Goal: Information Seeking & Learning: Learn about a topic

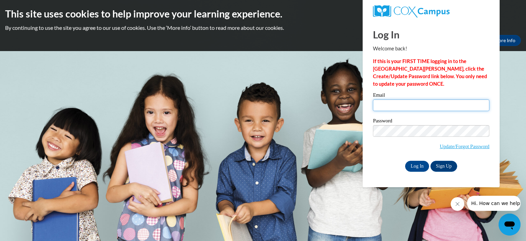
click at [467, 102] on input "Email" at bounding box center [431, 105] width 117 height 12
type input "nkeifenheim@kiel.k12.wi.us"
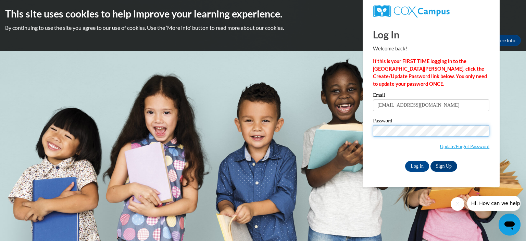
click at [405, 161] on input "Log In" at bounding box center [417, 166] width 24 height 11
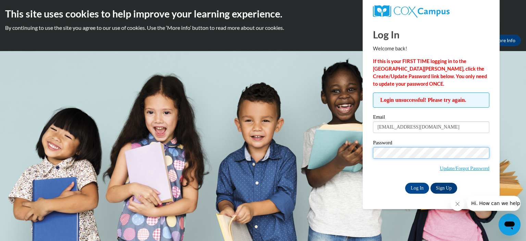
click at [405, 183] on input "Log In" at bounding box center [417, 188] width 24 height 11
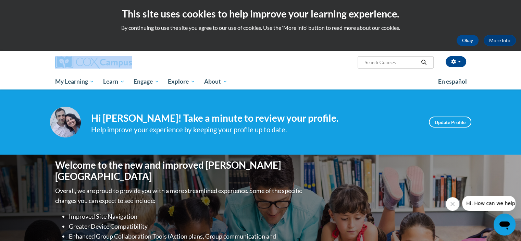
drag, startPoint x: 521, startPoint y: 37, endPoint x: 524, endPoint y: 62, distance: 25.5
click at [521, 62] on html "This site uses cookies to help improve your learning experience. By continuing …" at bounding box center [260, 120] width 521 height 241
click at [444, 123] on link "Update Profile" at bounding box center [450, 122] width 42 height 11
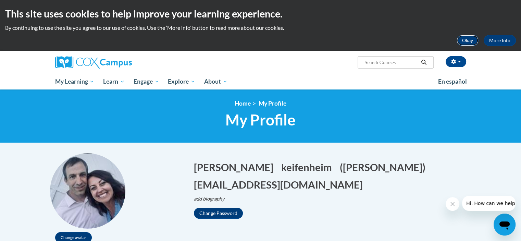
click at [468, 38] on button "Okay" at bounding box center [468, 40] width 22 height 11
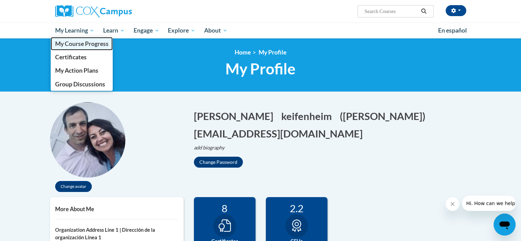
click at [86, 45] on span "My Course Progress" at bounding box center [81, 43] width 53 height 7
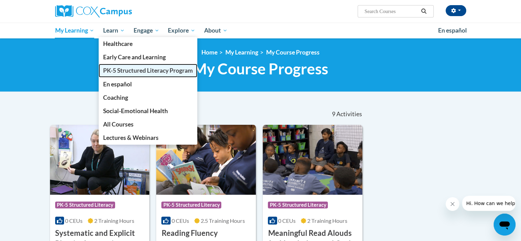
click at [122, 70] on span "PK-5 Structured Literacy Program" at bounding box center [148, 70] width 90 height 7
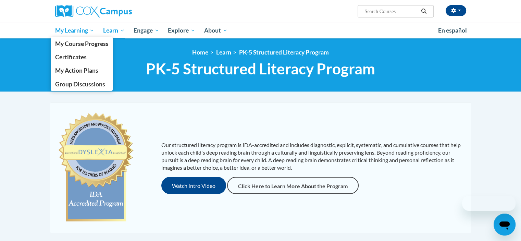
click at [79, 30] on span "My Learning" at bounding box center [74, 30] width 39 height 8
click at [91, 31] on span "My Learning" at bounding box center [74, 30] width 39 height 8
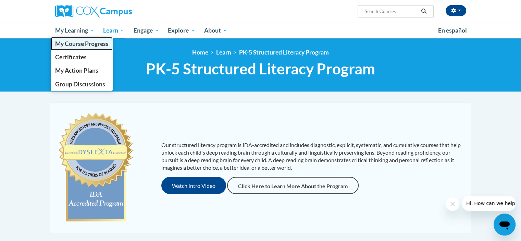
click at [88, 48] on link "My Course Progress" at bounding box center [82, 43] width 62 height 13
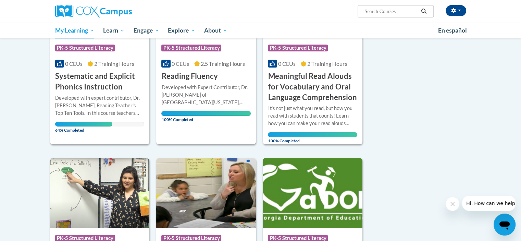
scroll to position [155, 0]
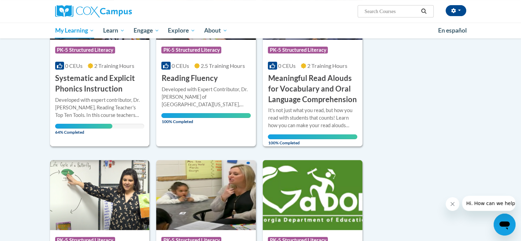
click at [114, 106] on div "Developed with expert contributor, Dr. [PERSON_NAME], Reading Teacher's Top Ten…" at bounding box center [99, 107] width 89 height 23
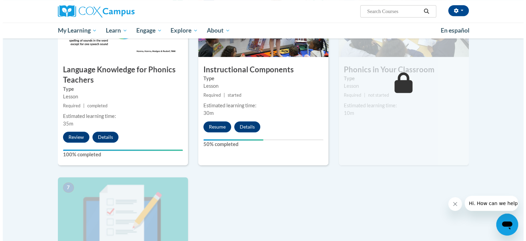
scroll to position [379, 0]
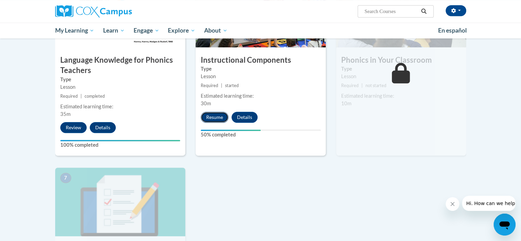
click at [211, 119] on button "Resume" at bounding box center [215, 117] width 28 height 11
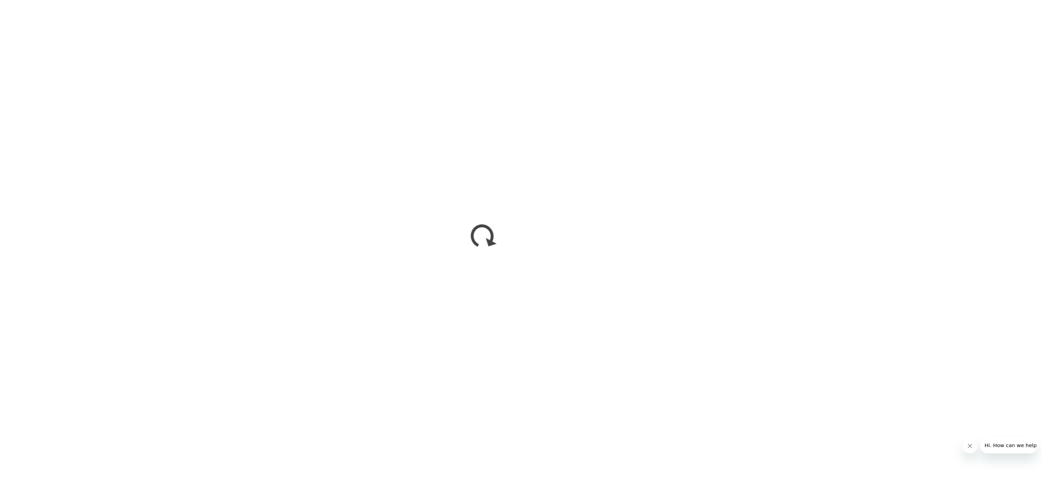
scroll to position [150, 0]
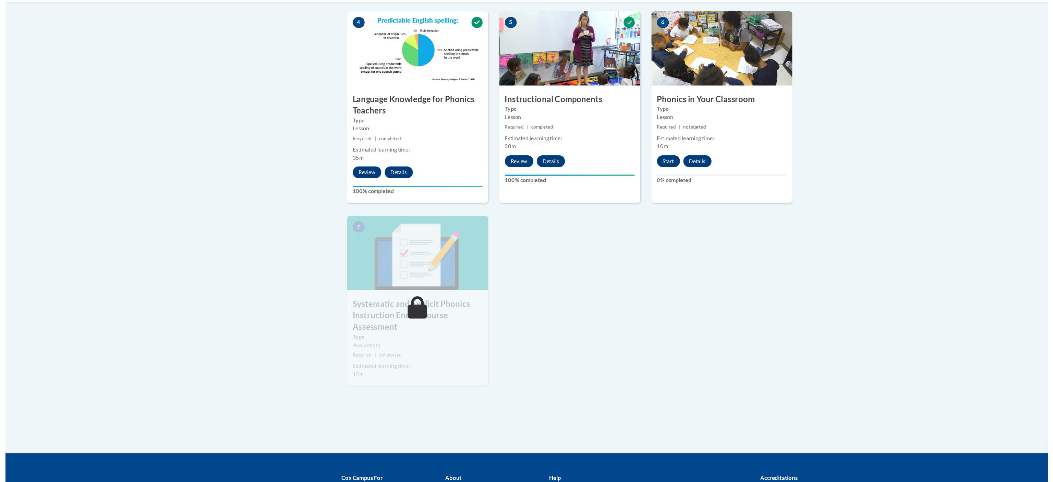
scroll to position [313, 0]
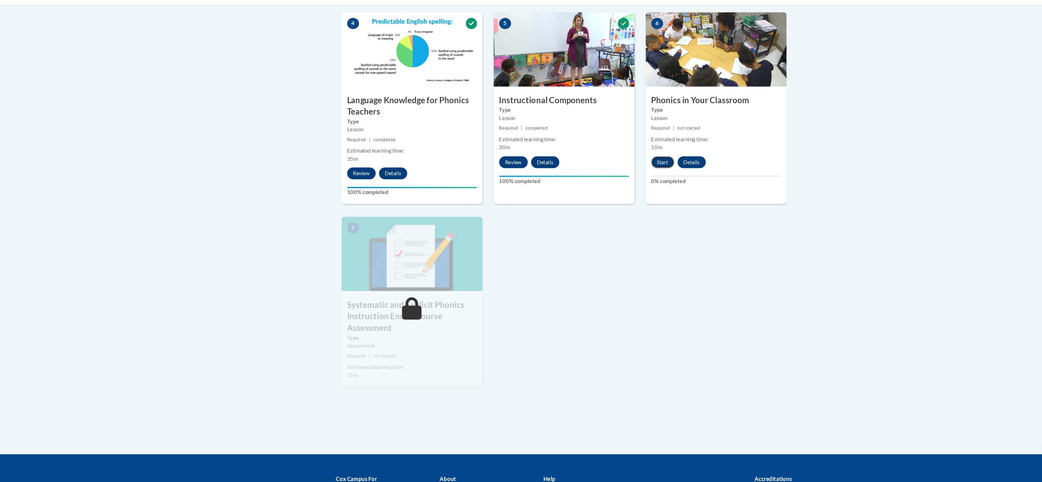
click at [616, 183] on button "Start" at bounding box center [612, 183] width 21 height 11
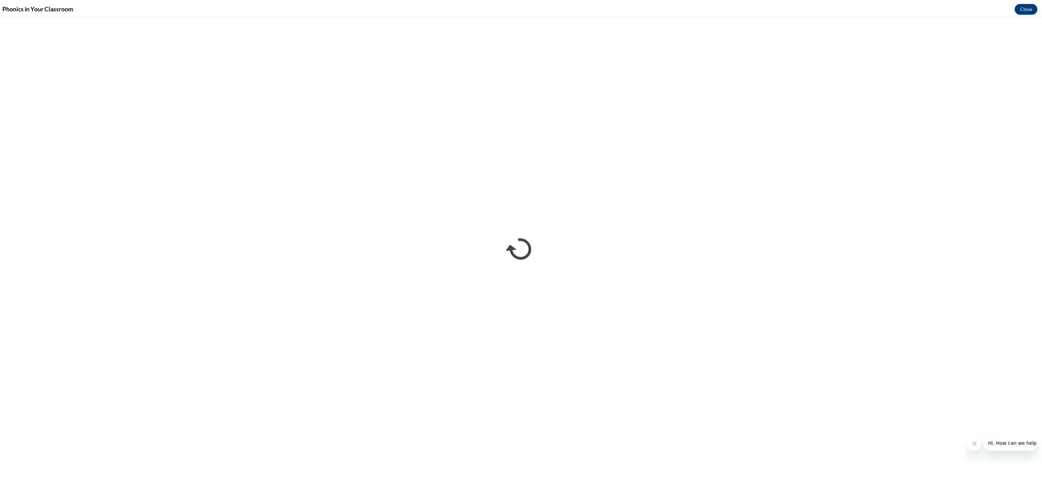
scroll to position [311, 0]
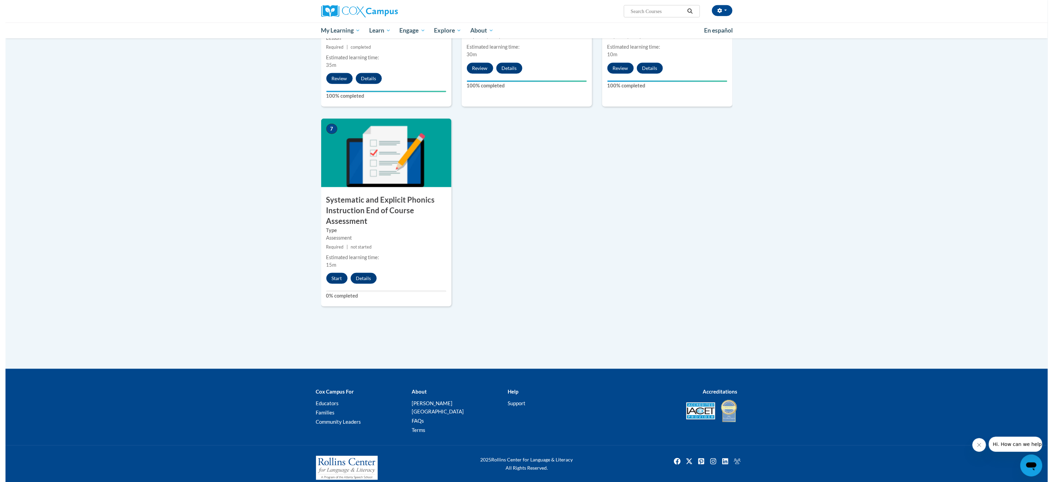
scroll to position [429, 0]
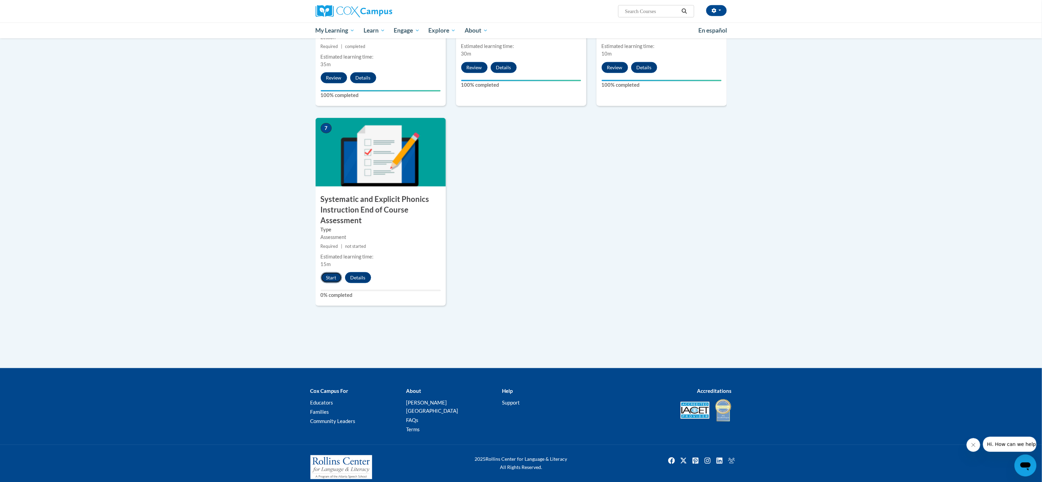
click at [336, 274] on button "Start" at bounding box center [331, 277] width 21 height 11
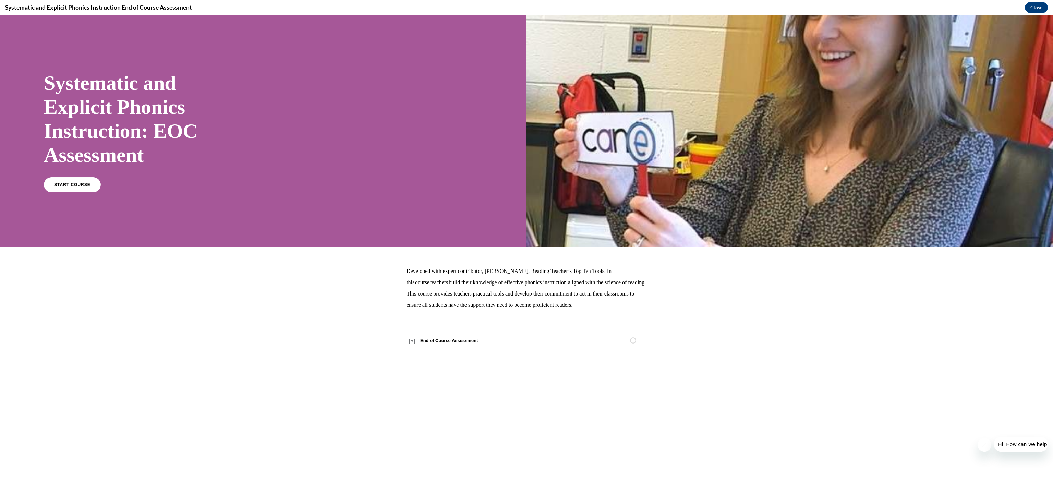
scroll to position [0, 0]
click at [83, 183] on span "START COURSE" at bounding box center [72, 184] width 38 height 5
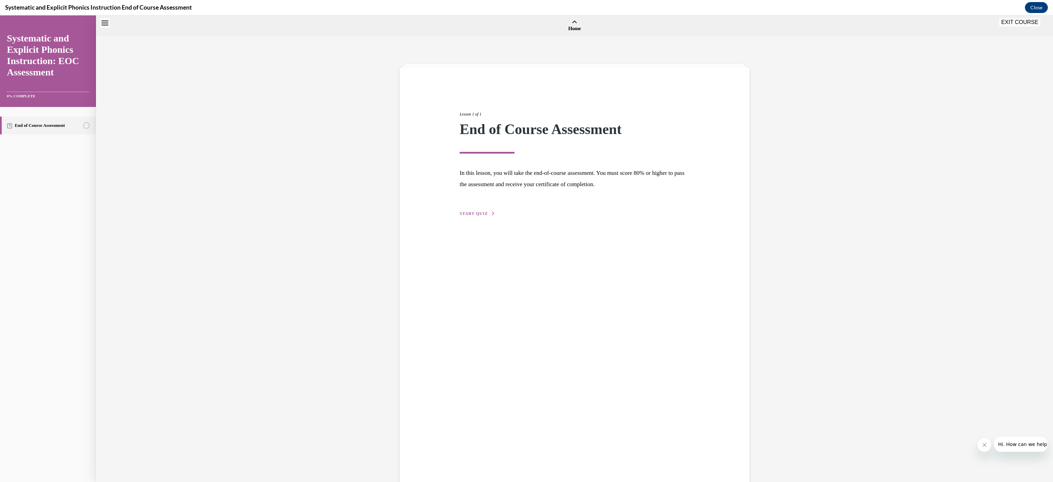
scroll to position [21, 0]
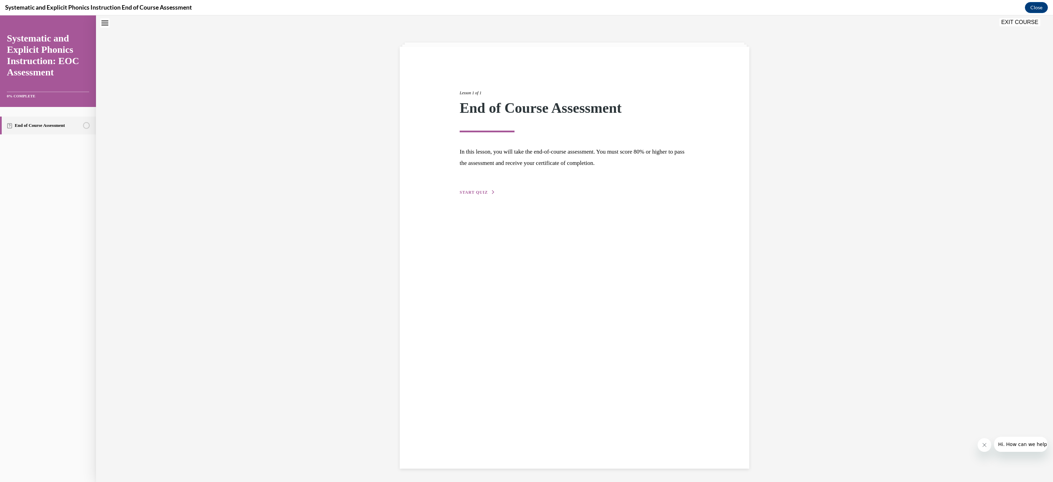
click at [478, 191] on span "START QUIZ" at bounding box center [474, 192] width 28 height 5
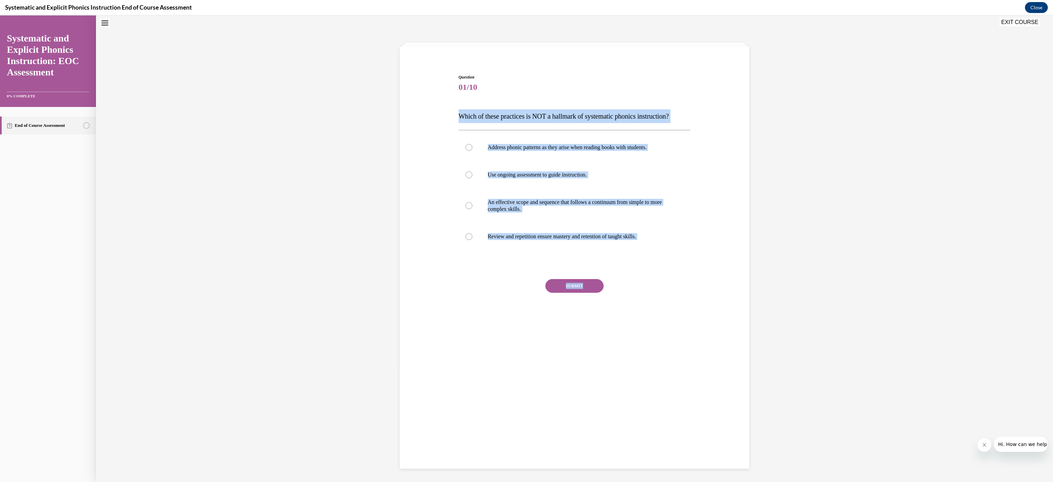
drag, startPoint x: 453, startPoint y: 113, endPoint x: 666, endPoint y: 274, distance: 267.4
click at [666, 274] on div "Question 01/10 Which of these practices is NOT a hallmark of systematic phonics…" at bounding box center [575, 204] width 232 height 261
copy div "Which of these practices is NOT a hallmark of systematic phonics instruction? A…"
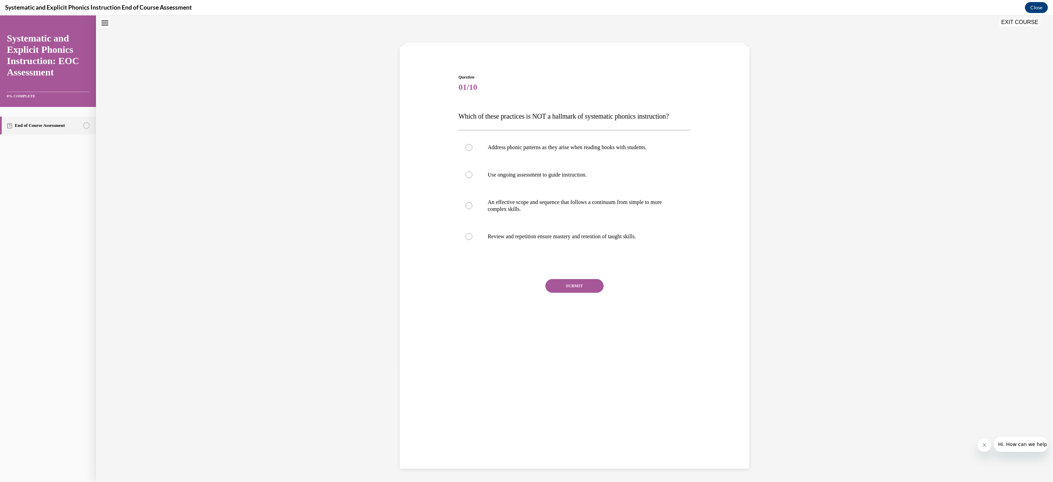
click at [666, 274] on div "Question 01/10 Which of these practices is NOT a hallmark of systematic phonics…" at bounding box center [575, 204] width 232 height 261
click at [467, 145] on div at bounding box center [575, 147] width 232 height 27
click at [576, 282] on button "SUBMIT" at bounding box center [574, 286] width 58 height 14
click at [558, 340] on button "NEXT" at bounding box center [574, 340] width 58 height 14
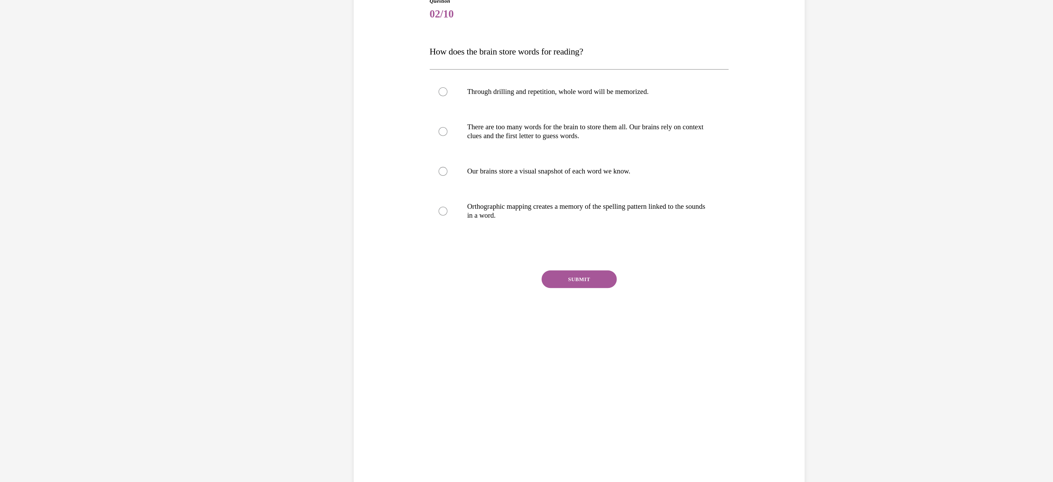
scroll to position [429, 0]
click at [302, 143] on div at bounding box center [305, 145] width 7 height 7
click at [399, 204] on button "SUBMIT" at bounding box center [410, 198] width 58 height 14
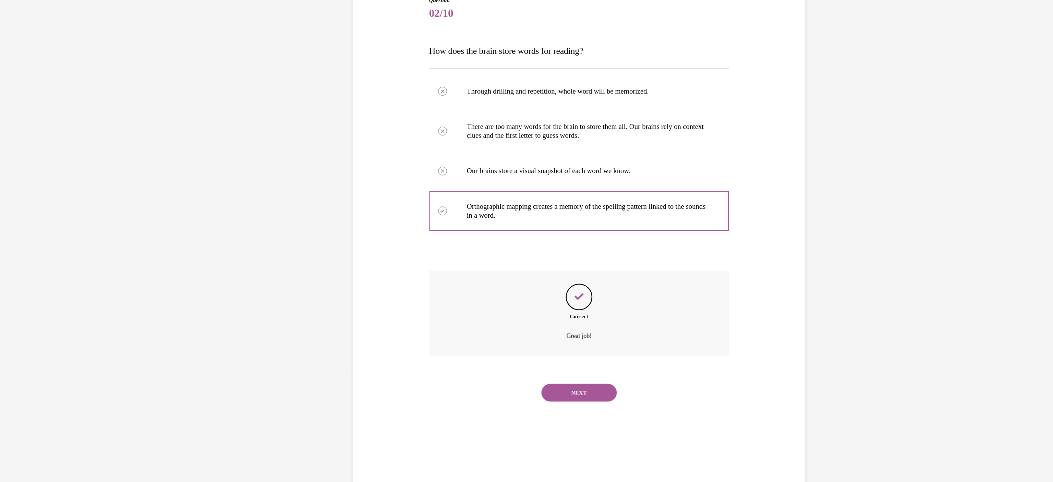
click at [397, 288] on button "NEXT" at bounding box center [410, 286] width 58 height 14
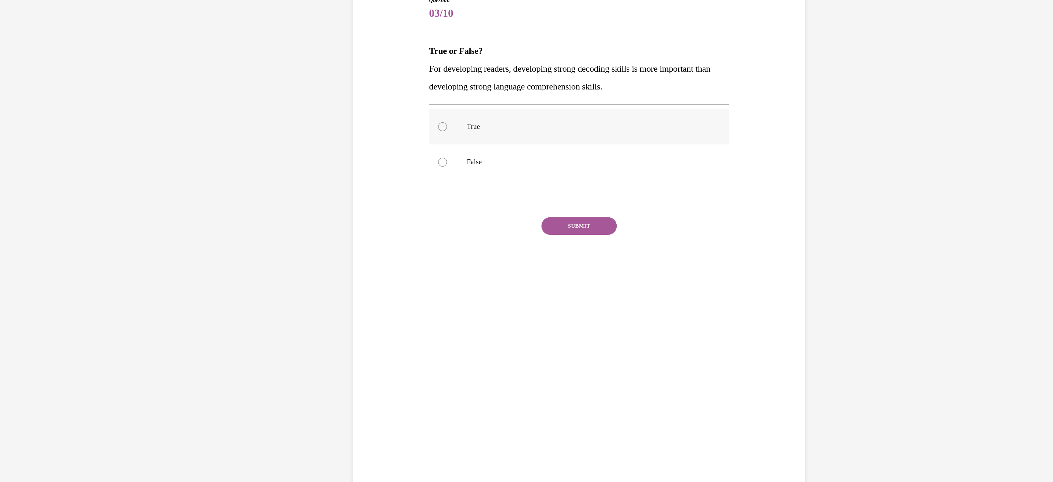
click at [346, 84] on div at bounding box center [411, 79] width 232 height 27
click at [408, 159] on button "SUBMIT" at bounding box center [410, 157] width 58 height 14
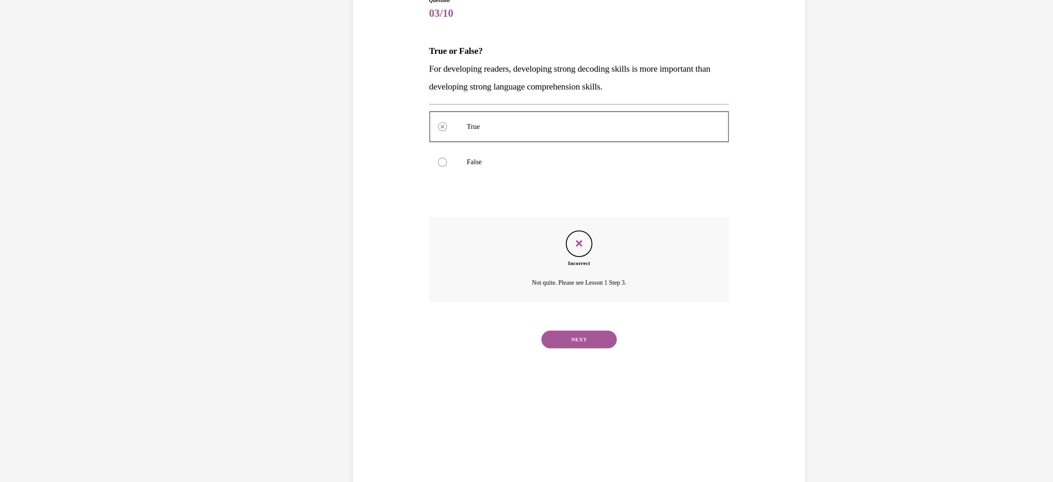
click at [406, 248] on button "NEXT" at bounding box center [410, 245] width 58 height 14
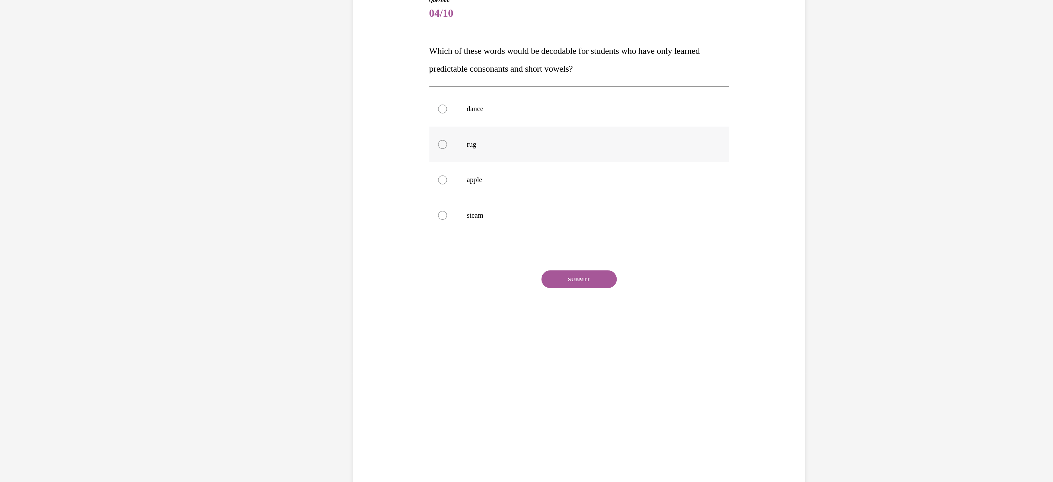
click at [310, 89] on div at bounding box center [411, 93] width 232 height 27
click at [409, 194] on button "SUBMIT" at bounding box center [410, 198] width 58 height 14
click at [398, 275] on div "NEXT" at bounding box center [411, 285] width 232 height 27
click at [402, 286] on button "NEXT" at bounding box center [410, 286] width 58 height 14
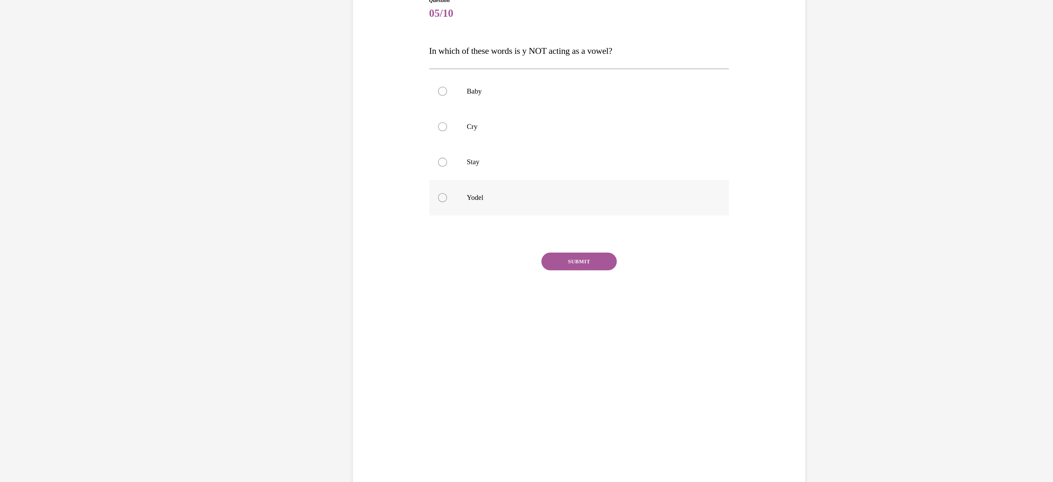
click at [295, 135] on div at bounding box center [411, 134] width 232 height 27
click at [399, 179] on button "SUBMIT" at bounding box center [410, 185] width 58 height 14
click at [409, 235] on button "NEXT" at bounding box center [410, 238] width 58 height 14
drag, startPoint x: 356, startPoint y: 136, endPoint x: 308, endPoint y: 54, distance: 95.1
click at [308, 54] on div "Mango Remote Enter All of the above" at bounding box center [411, 94] width 232 height 110
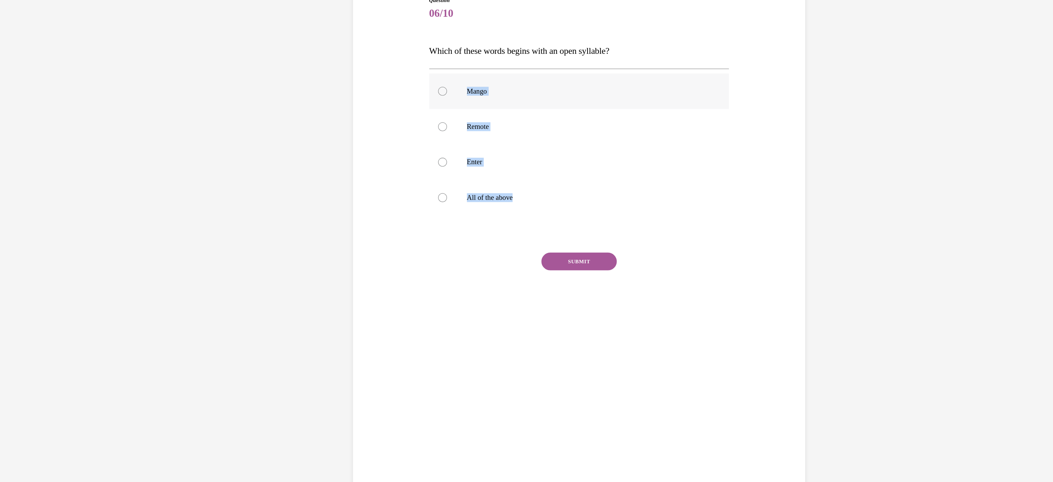
copy div "Mango Remote Enter All of the above"
click at [348, 125] on div at bounding box center [411, 134] width 232 height 27
drag, startPoint x: 291, startPoint y: 20, endPoint x: 357, endPoint y: 105, distance: 108.2
click at [357, 105] on div "Question 06/10 Which of these words begins with an open syllable? Mango Remote …" at bounding box center [411, 106] width 232 height 254
copy div "Which of these words begins with an open syllable? Mango Remote Enter"
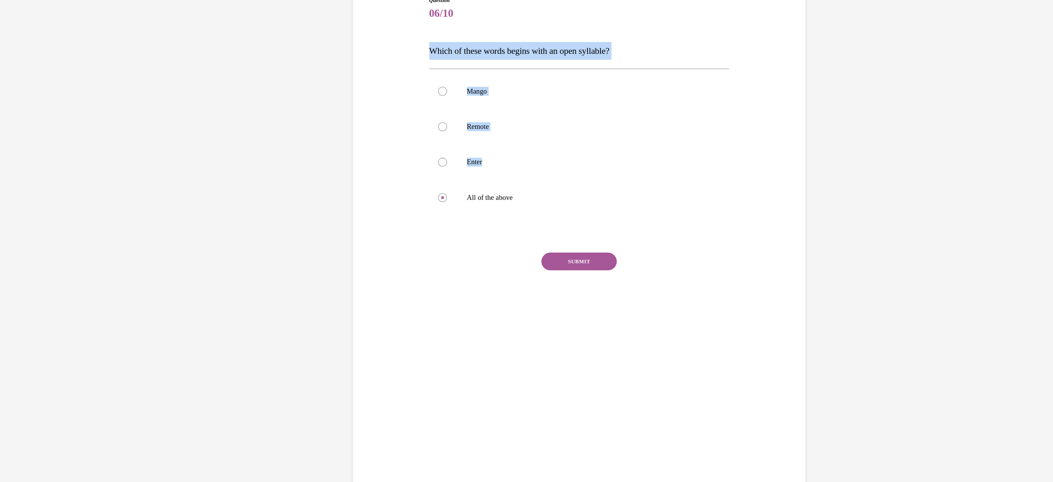
click at [612, 89] on div "Question 06/10 Which of these words begins with an open syllable? Mango Remote …" at bounding box center [410, 154] width 957 height 466
click at [322, 88] on div at bounding box center [411, 79] width 232 height 27
click at [414, 185] on button "SUBMIT" at bounding box center [410, 185] width 58 height 14
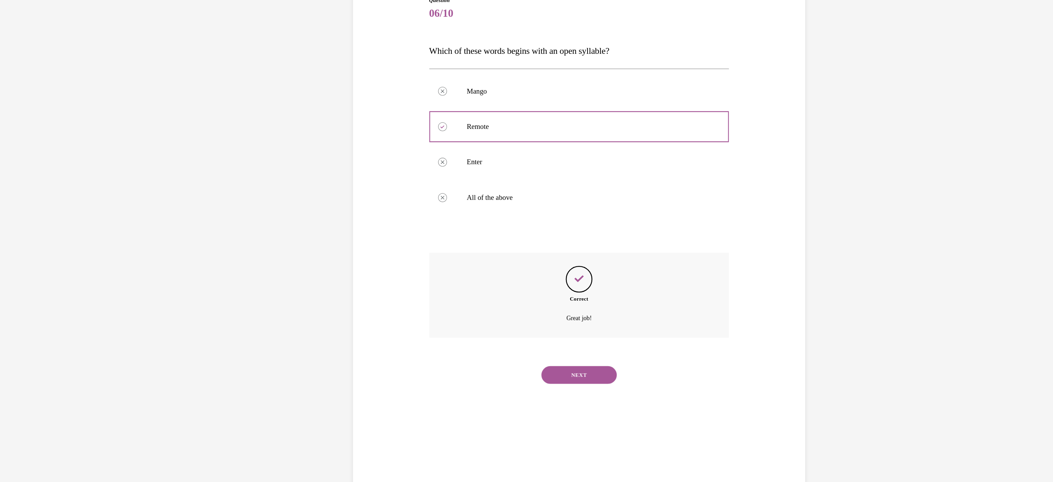
click at [402, 271] on button "NEXT" at bounding box center [410, 272] width 58 height 14
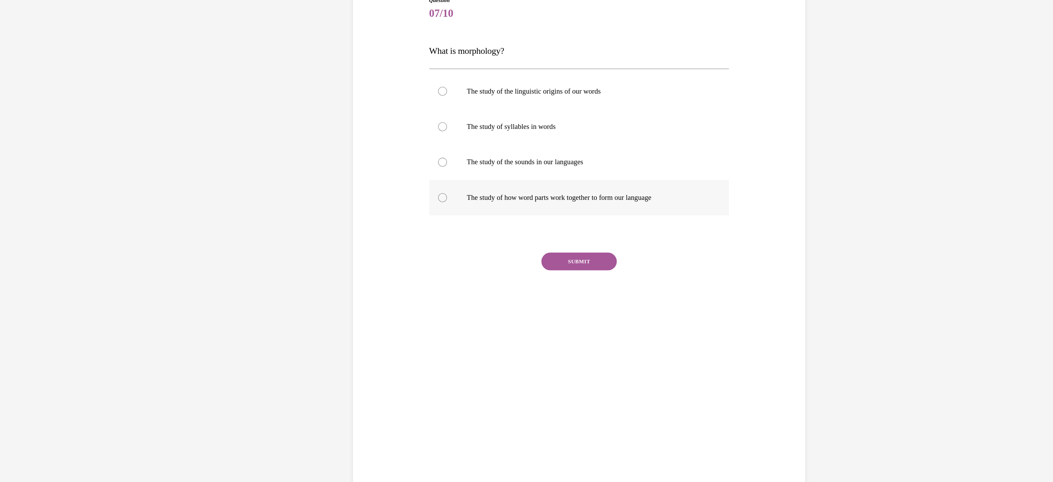
click at [380, 139] on div at bounding box center [411, 134] width 232 height 27
click at [422, 188] on button "SUBMIT" at bounding box center [410, 185] width 58 height 14
click at [392, 230] on div "NEXT" at bounding box center [411, 237] width 232 height 27
click at [398, 241] on button "NEXT" at bounding box center [410, 238] width 58 height 14
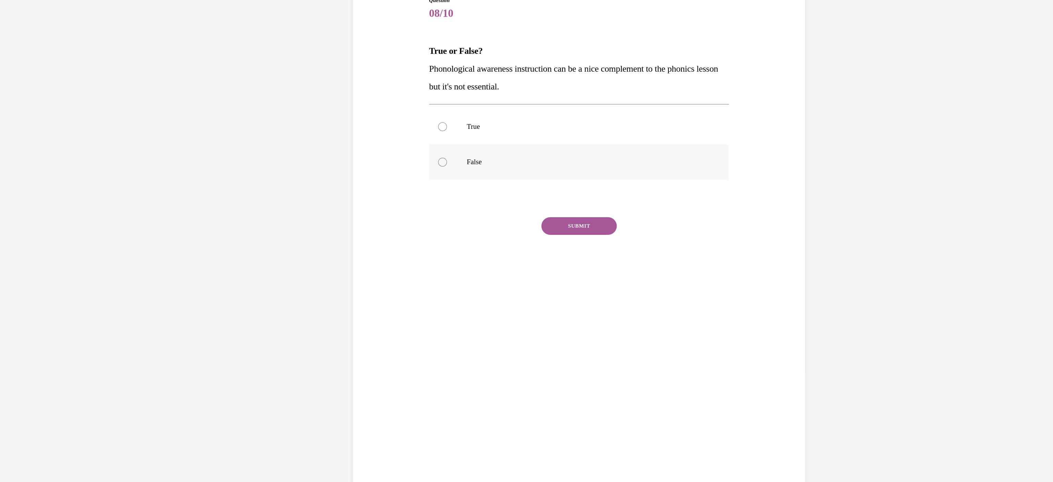
click at [416, 120] on div at bounding box center [411, 107] width 232 height 27
click at [412, 155] on button "SUBMIT" at bounding box center [410, 157] width 58 height 14
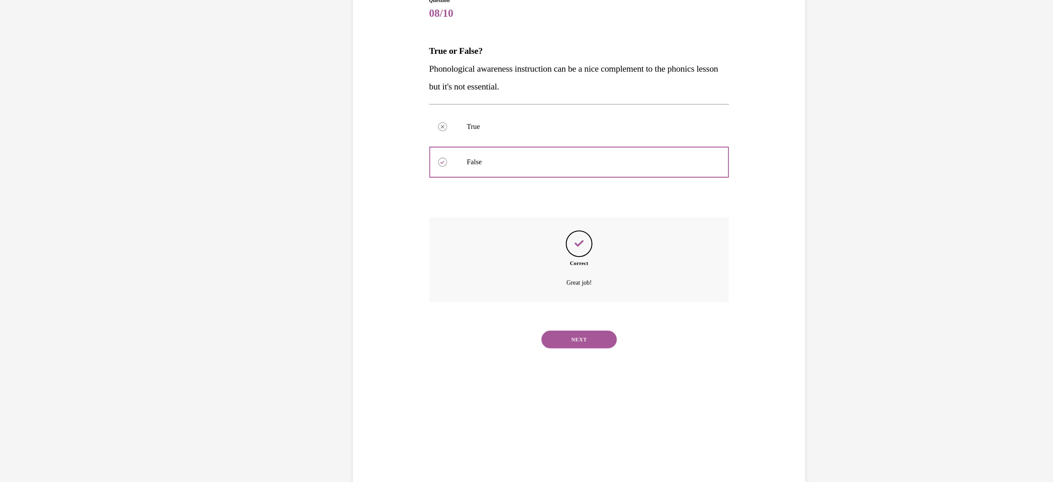
click at [405, 247] on button "NEXT" at bounding box center [410, 245] width 58 height 14
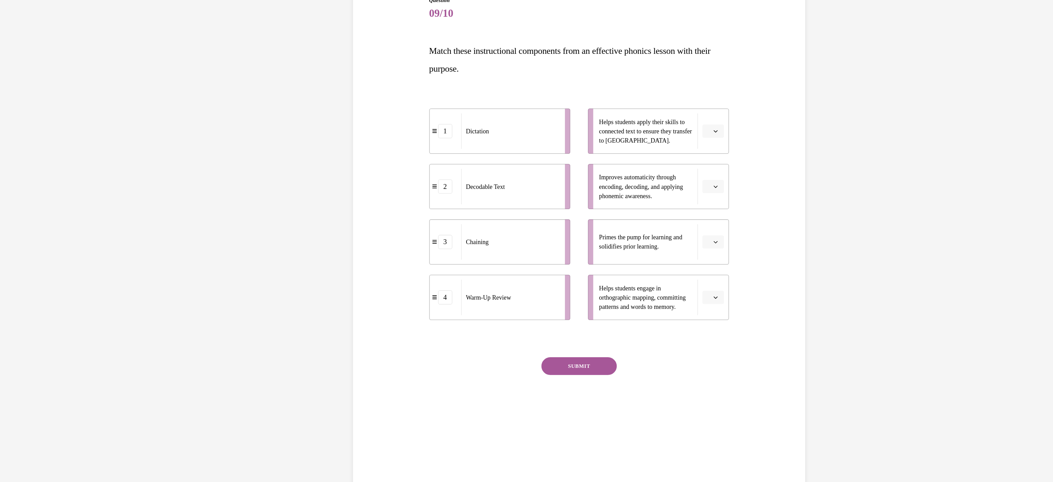
click at [509, 164] on button "button" at bounding box center [514, 169] width 17 height 10
click at [507, 237] on span "4" at bounding box center [506, 239] width 2 height 5
click at [510, 124] on span "Please select an option" at bounding box center [511, 126] width 2 height 7
click at [506, 151] on div "1" at bounding box center [507, 156] width 17 height 14
click at [507, 80] on button "button" at bounding box center [514, 83] width 17 height 10
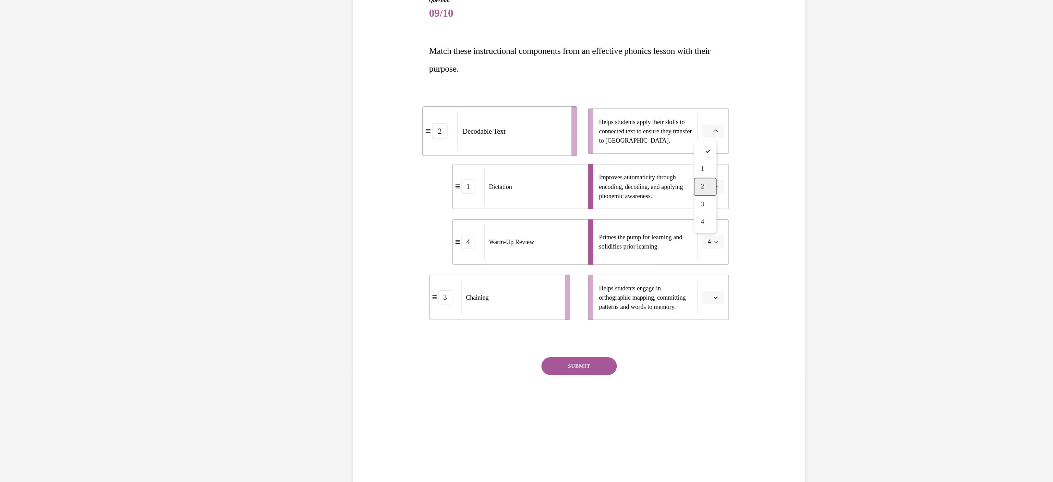
click at [507, 128] on span "2" at bounding box center [506, 126] width 2 height 5
click at [514, 210] on span "button" at bounding box center [516, 212] width 5 height 5
click at [507, 264] on div "3" at bounding box center [507, 269] width 17 height 14
click at [422, 261] on button "SUBMIT" at bounding box center [410, 265] width 58 height 14
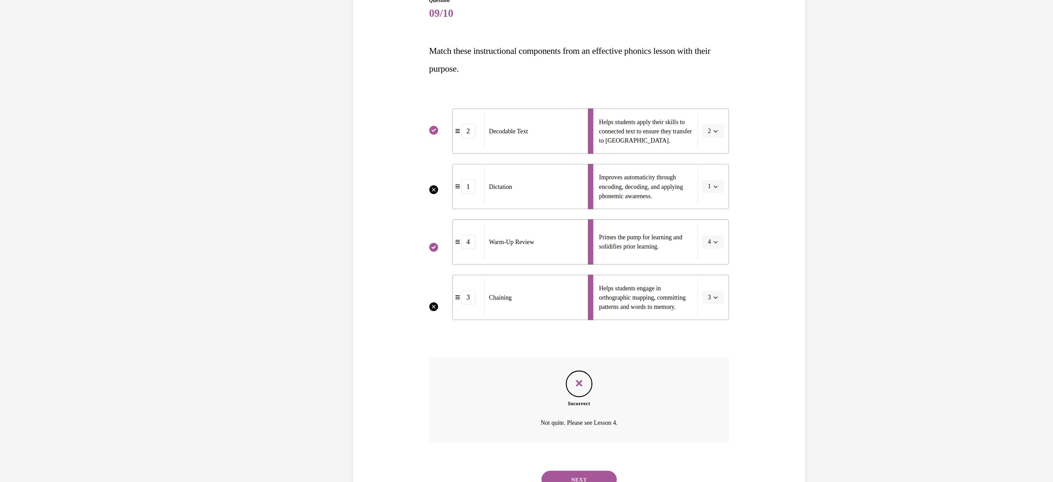
click at [406, 348] on button "NEXT" at bounding box center [410, 353] width 58 height 14
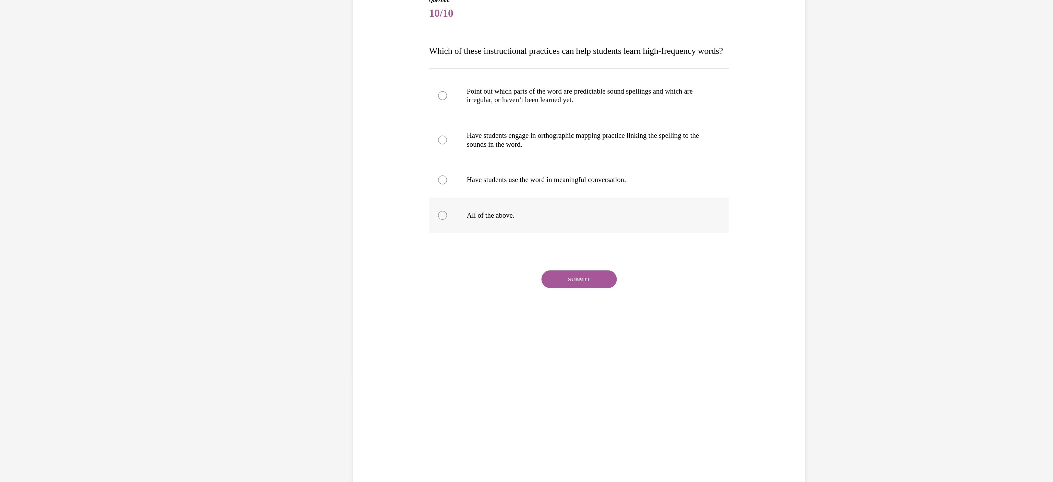
click at [398, 152] on p "All of the above." at bounding box center [417, 148] width 186 height 7
click at [411, 205] on button "SUBMIT" at bounding box center [410, 198] width 58 height 14
click at [404, 293] on button "NEXT" at bounding box center [410, 286] width 58 height 14
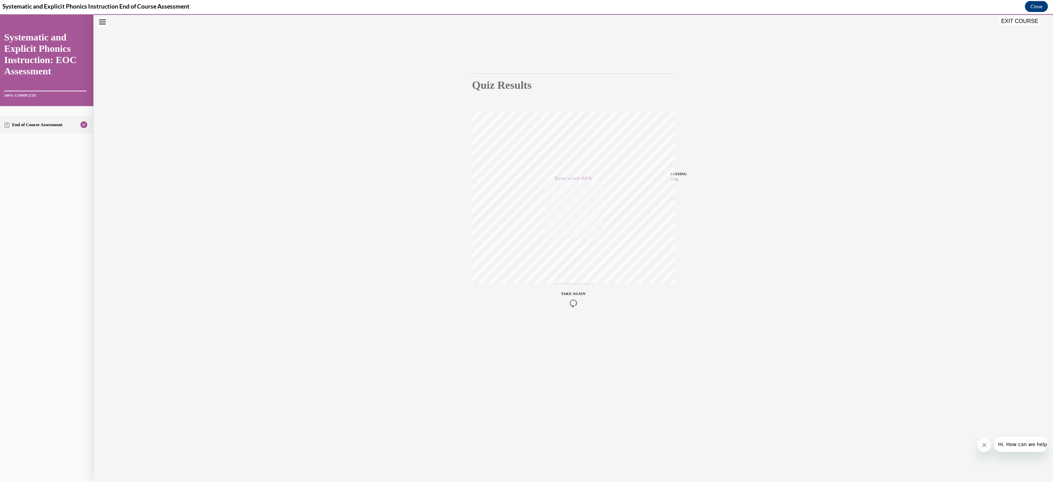
scroll to position [428, 0]
click at [1010, 22] on button "EXIT COURSE" at bounding box center [1019, 22] width 41 height 8
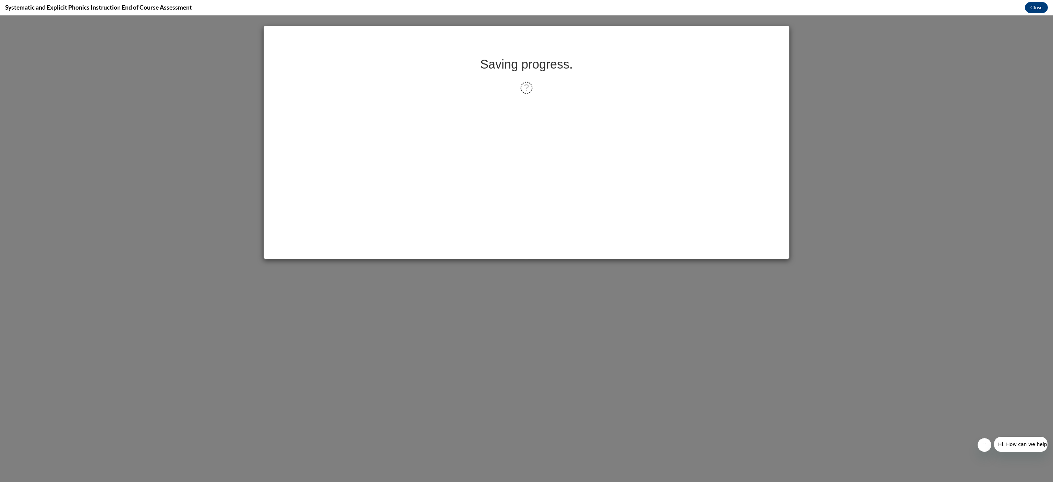
scroll to position [0, 0]
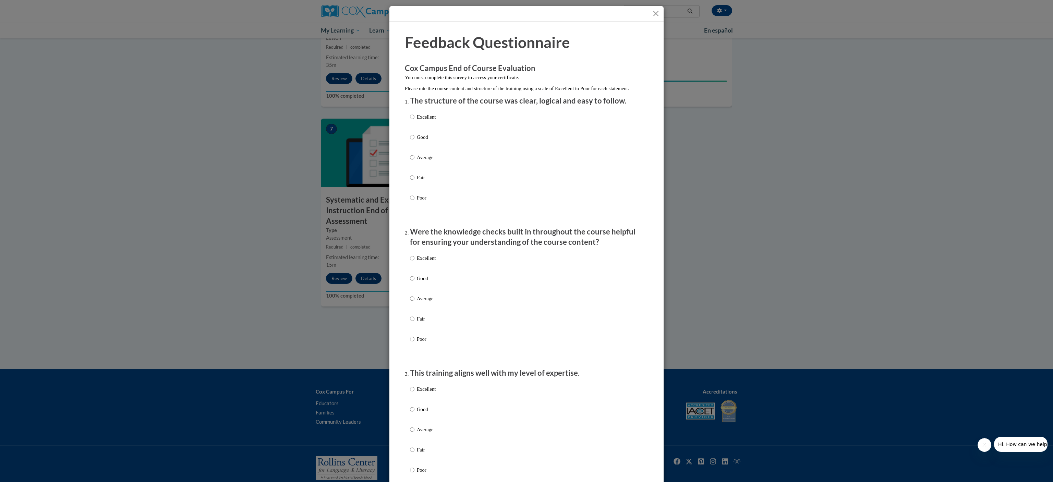
click at [419, 121] on p "Excellent" at bounding box center [426, 117] width 19 height 8
click at [414, 121] on input "Excellent" at bounding box center [412, 117] width 4 height 8
radio input "true"
click at [417, 262] on p "Excellent" at bounding box center [426, 258] width 19 height 8
click at [414, 262] on input "Excellent" at bounding box center [412, 258] width 4 height 8
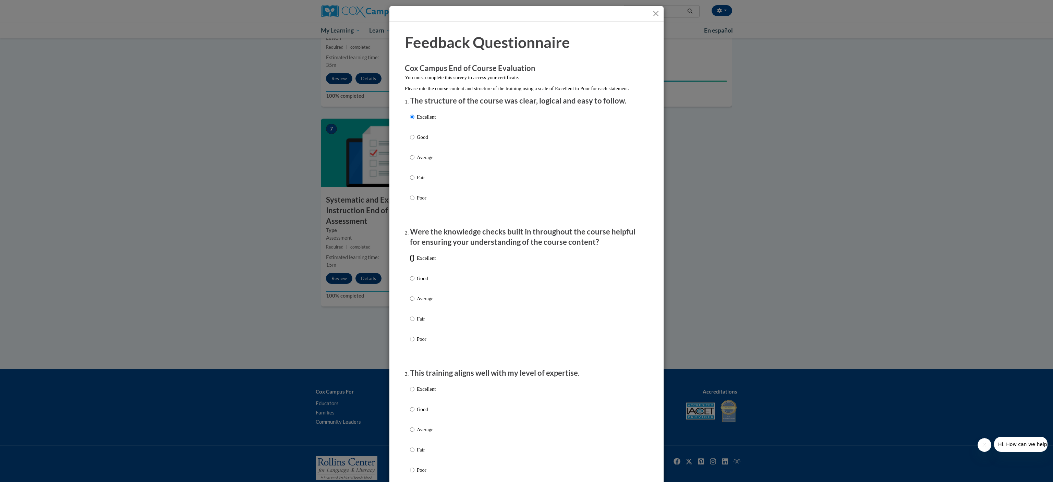
radio input "true"
click at [417, 393] on p "Excellent" at bounding box center [426, 389] width 19 height 8
click at [414, 393] on input "Excellent" at bounding box center [412, 389] width 4 height 8
radio input "true"
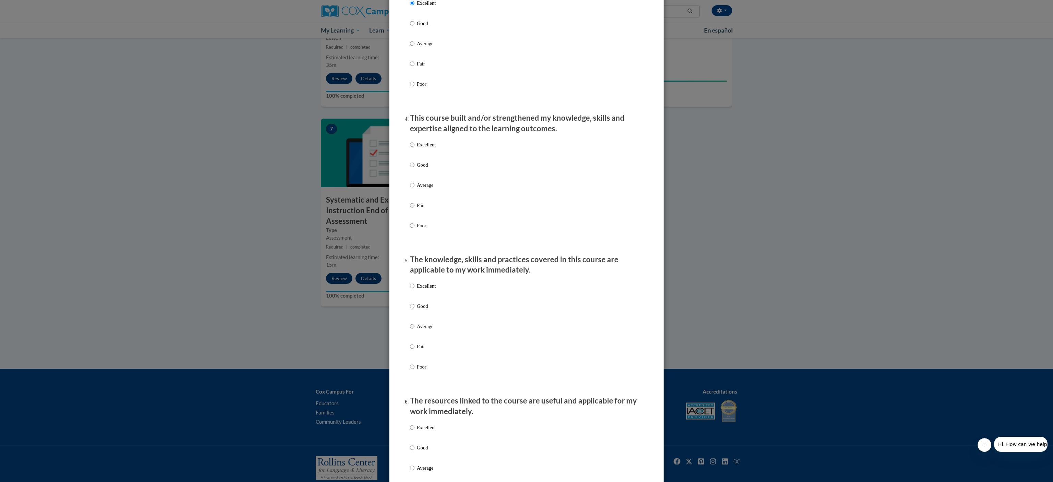
scroll to position [395, 0]
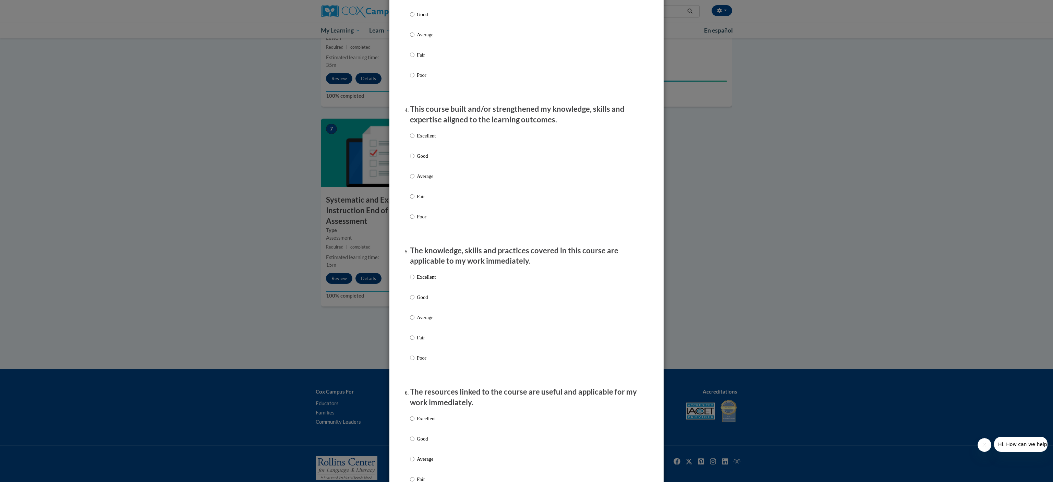
click at [421, 139] on p "Excellent" at bounding box center [426, 136] width 19 height 8
click at [414, 139] on input "Excellent" at bounding box center [412, 136] width 4 height 8
radio input "true"
click at [417, 281] on p "Excellent" at bounding box center [426, 277] width 19 height 8
click at [412, 281] on input "Excellent" at bounding box center [412, 277] width 4 height 8
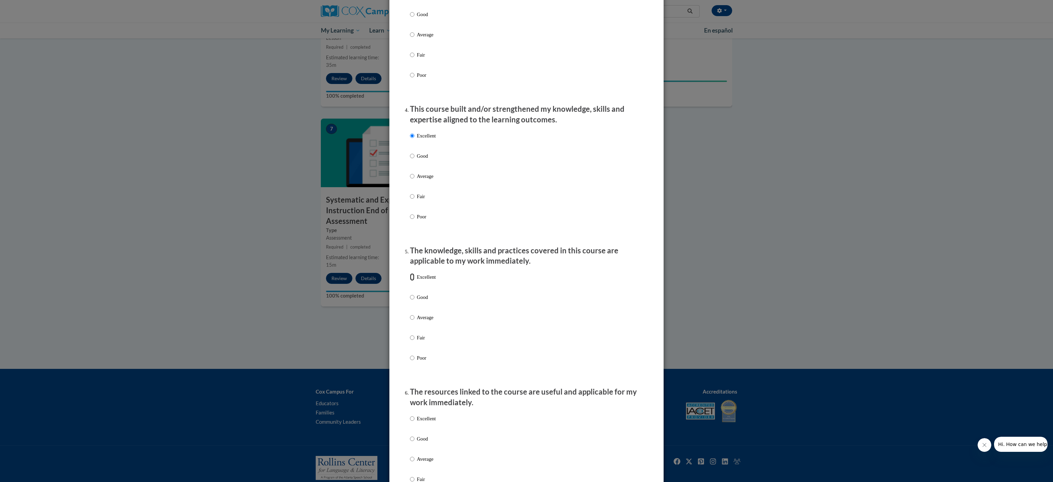
radio input "true"
click at [422, 422] on p "Excellent" at bounding box center [426, 419] width 19 height 8
click at [414, 422] on input "Excellent" at bounding box center [412, 419] width 4 height 8
radio input "true"
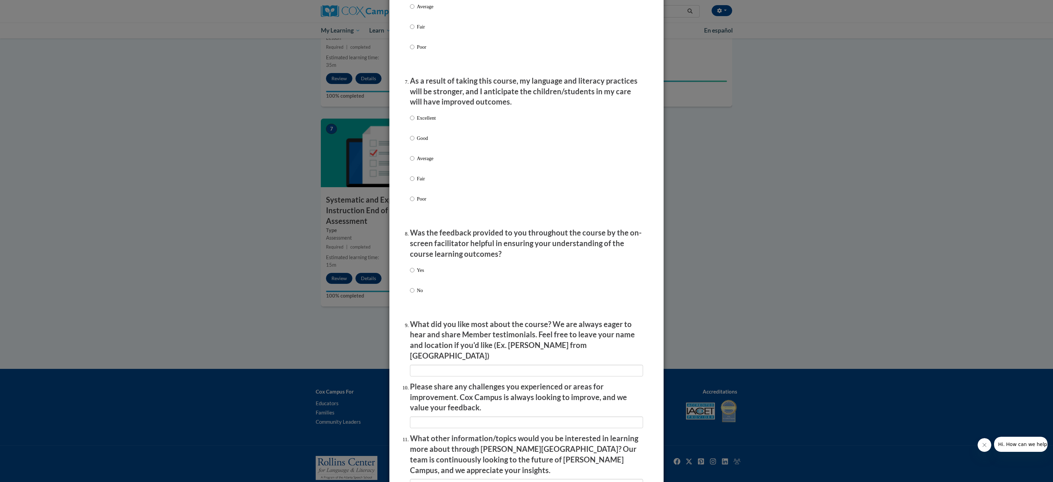
scroll to position [946, 0]
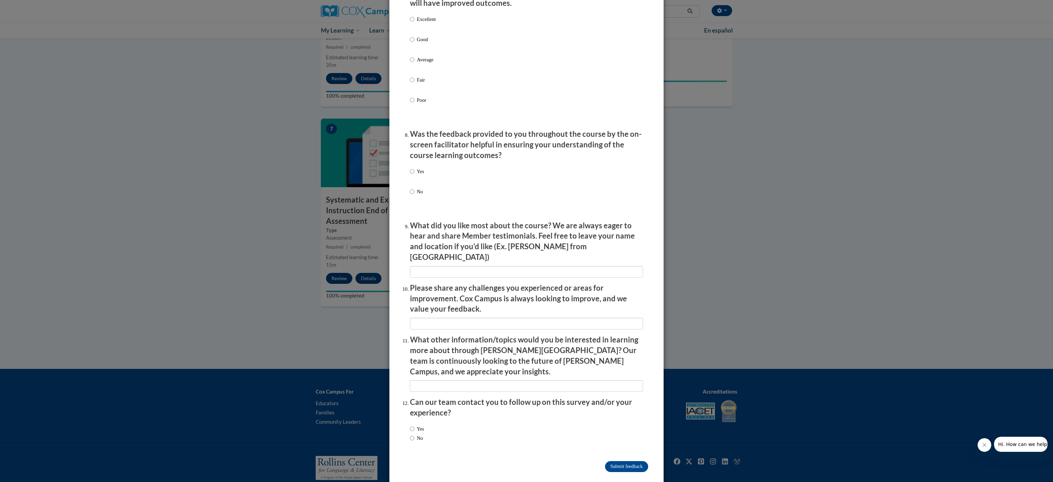
click at [421, 23] on p "Excellent" at bounding box center [426, 19] width 19 height 8
click at [414, 23] on input "Excellent" at bounding box center [412, 19] width 4 height 8
radio input "true"
click at [410, 182] on label "Yes" at bounding box center [417, 177] width 14 height 19
click at [410, 175] on input "Yes" at bounding box center [412, 172] width 4 height 8
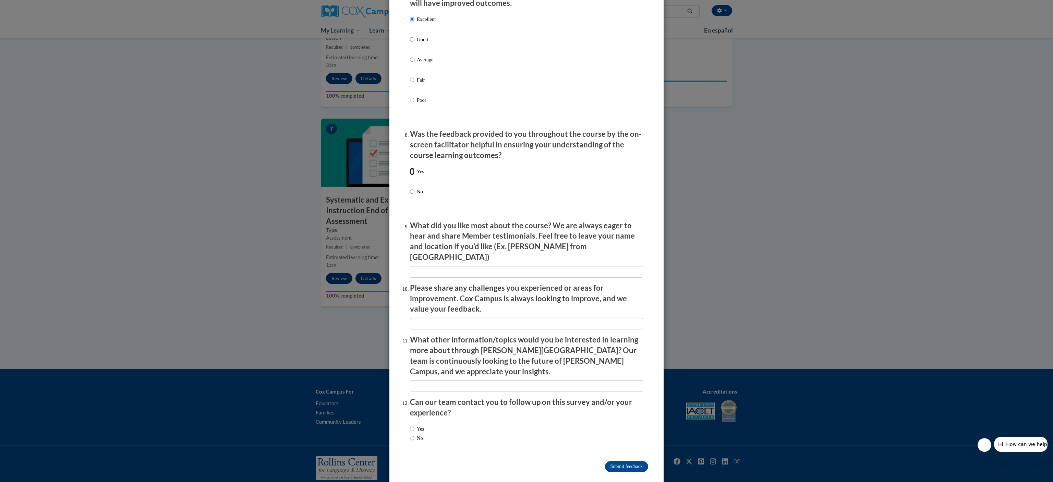
radio input "true"
click at [417, 425] on label "Yes" at bounding box center [417, 429] width 14 height 8
click at [414, 425] on input "Yes" at bounding box center [412, 429] width 4 height 8
radio input "true"
click at [611, 461] on input "Submit feedback" at bounding box center [626, 466] width 43 height 11
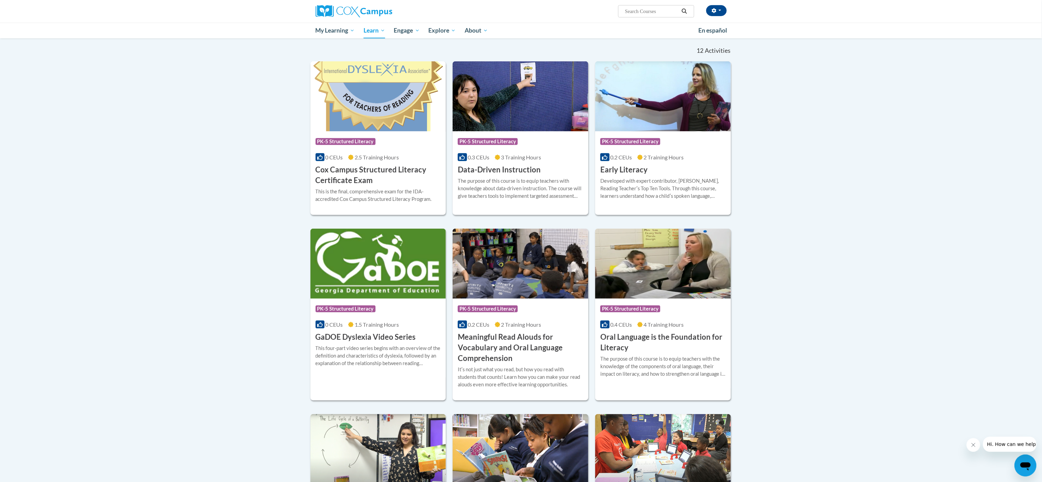
scroll to position [196, 0]
